Goal: Information Seeking & Learning: Get advice/opinions

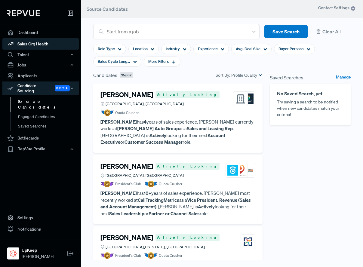
click at [48, 44] on link "Sales Org Health" at bounding box center [40, 43] width 76 height 11
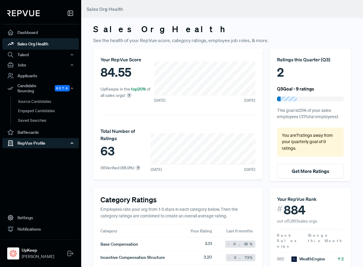
click at [45, 140] on div "RepVue Profile" at bounding box center [40, 143] width 76 height 10
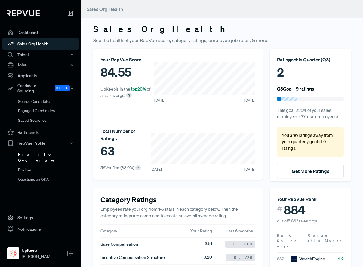
click at [40, 151] on link "Profile Overview" at bounding box center [49, 157] width 76 height 15
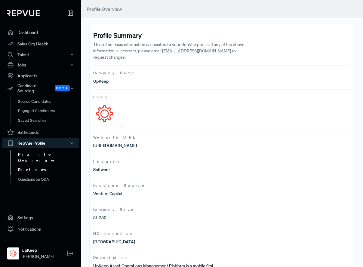
click at [36, 165] on link "Reviews" at bounding box center [49, 170] width 76 height 10
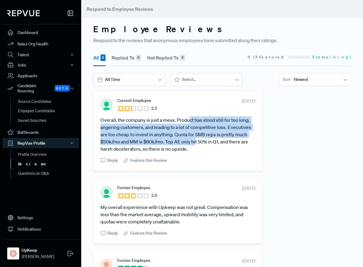
drag, startPoint x: 190, startPoint y: 119, endPoint x: 196, endPoint y: 144, distance: 26.2
click at [196, 144] on article "Overall, the company is just a mess. Product has stood still for too long, ange…" at bounding box center [177, 134] width 155 height 36
click at [192, 137] on article "Overall, the company is just a mess. Product has stood still for too long, ange…" at bounding box center [177, 134] width 155 height 36
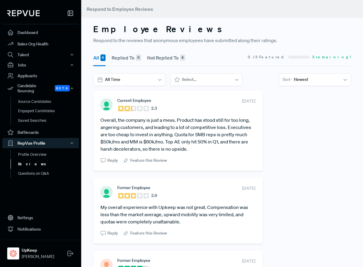
drag, startPoint x: 190, startPoint y: 122, endPoint x: 200, endPoint y: 146, distance: 25.1
click at [200, 146] on article "Overall, the company is just a mess. Product has stood still for too long, ange…" at bounding box center [177, 134] width 155 height 36
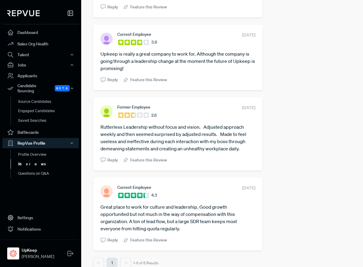
scroll to position [300, 0]
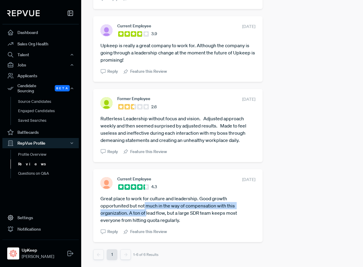
drag, startPoint x: 145, startPoint y: 202, endPoint x: 147, endPoint y: 213, distance: 10.8
click at [147, 213] on article "Great place to work for culture and leadership. Good growth opportunited but no…" at bounding box center [177, 209] width 155 height 29
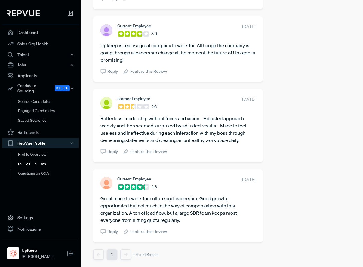
click at [147, 214] on article "Great place to work for culture and leadership. Good growth opportunited but no…" at bounding box center [177, 209] width 155 height 29
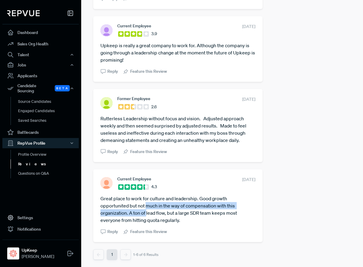
drag, startPoint x: 147, startPoint y: 216, endPoint x: 146, endPoint y: 208, distance: 8.2
click at [146, 208] on article "Great place to work for culture and leadership. Good growth opportunited but no…" at bounding box center [177, 209] width 155 height 29
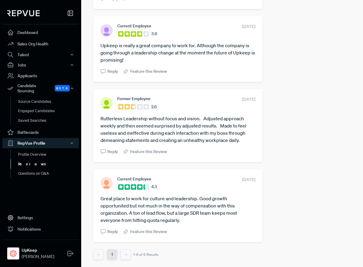
click at [146, 209] on article "Great place to work for culture and leadership. Good growth opportunited but no…" at bounding box center [177, 209] width 155 height 29
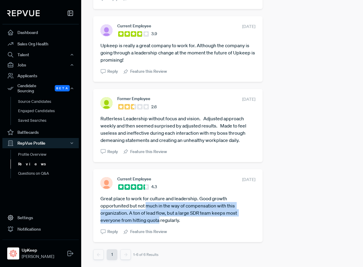
drag, startPoint x: 146, startPoint y: 209, endPoint x: 147, endPoint y: 223, distance: 14.8
click at [147, 223] on article "Great place to work for culture and leadership. Good growth opportunited but no…" at bounding box center [177, 209] width 155 height 29
click at [146, 220] on article "Great place to work for culture and leadership. Good growth opportunited but no…" at bounding box center [177, 209] width 155 height 29
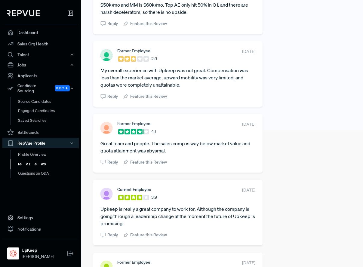
scroll to position [0, 0]
